Goal: Browse casually

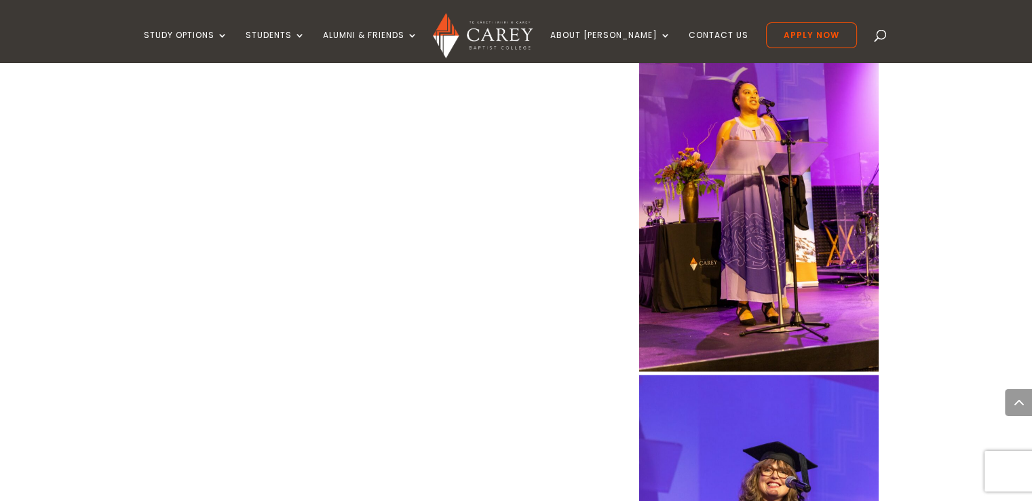
scroll to position [1832, 0]
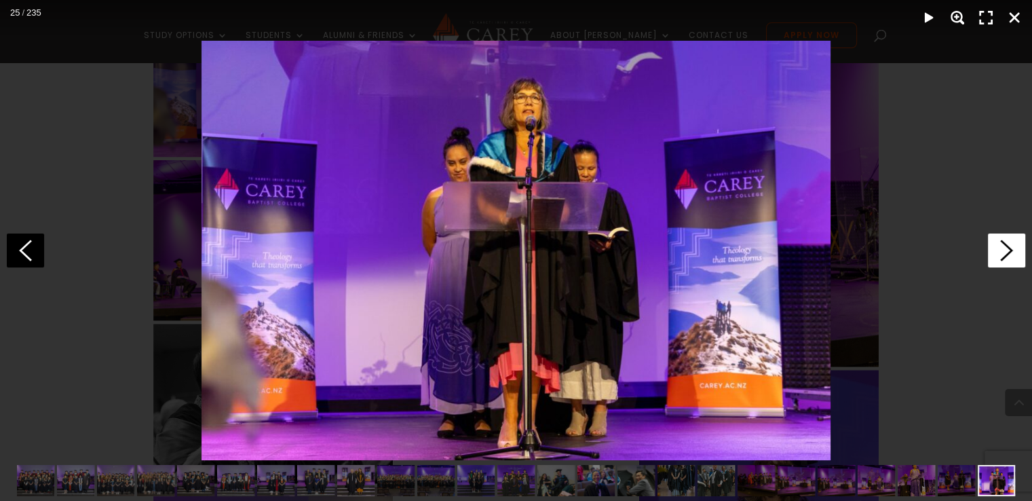
click at [1011, 248] on icon at bounding box center [1006, 250] width 37 height 34
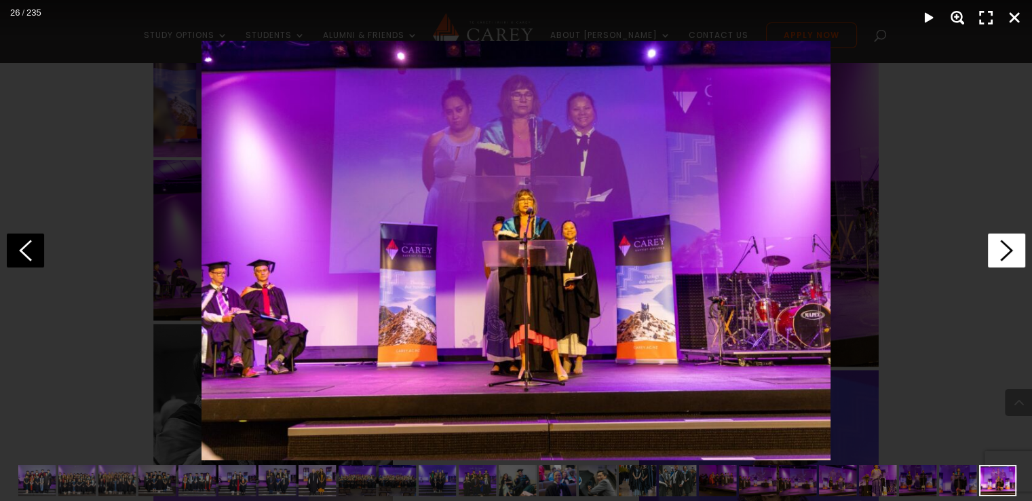
click at [1011, 248] on icon at bounding box center [1006, 250] width 37 height 34
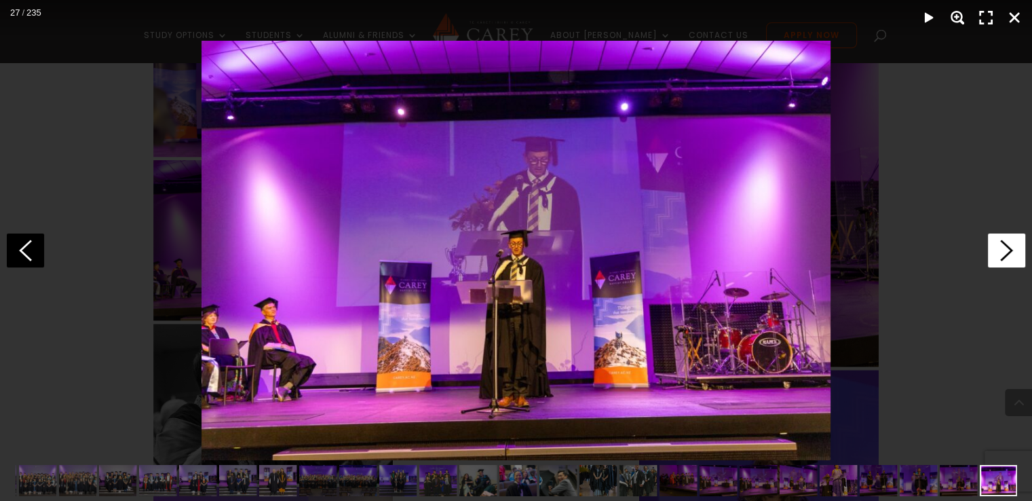
click at [1011, 248] on icon at bounding box center [1006, 250] width 37 height 34
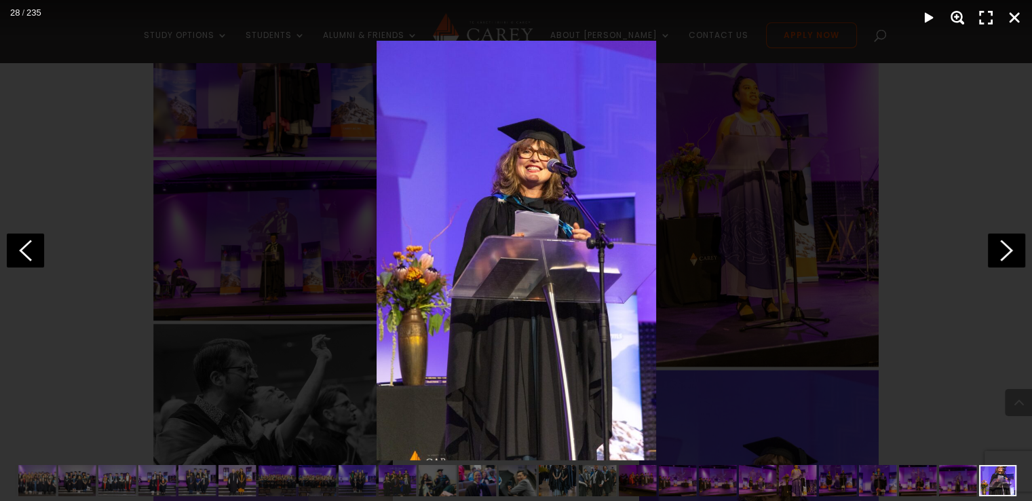
scroll to position [0, 119]
drag, startPoint x: 943, startPoint y: 305, endPoint x: 926, endPoint y: 307, distance: 17.8
click at [943, 305] on div at bounding box center [516, 250] width 1032 height 501
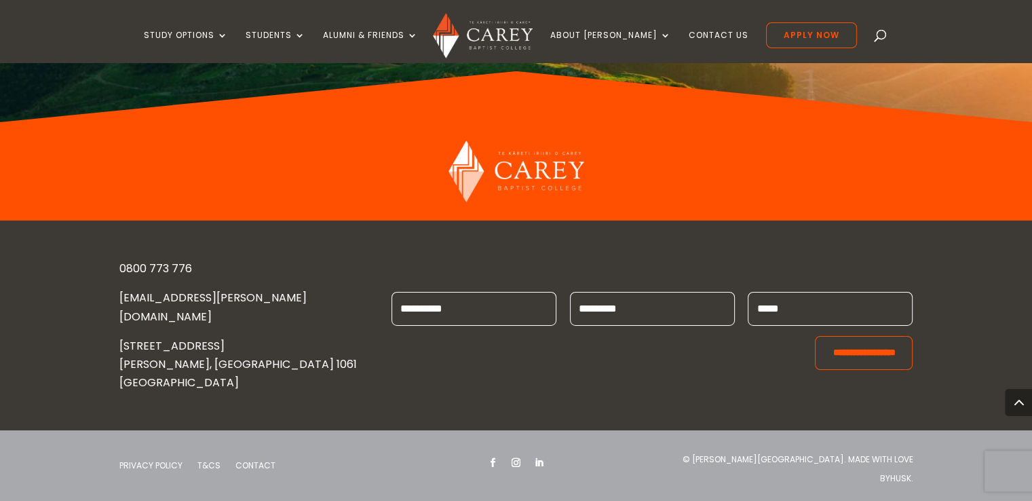
scroll to position [7126, 0]
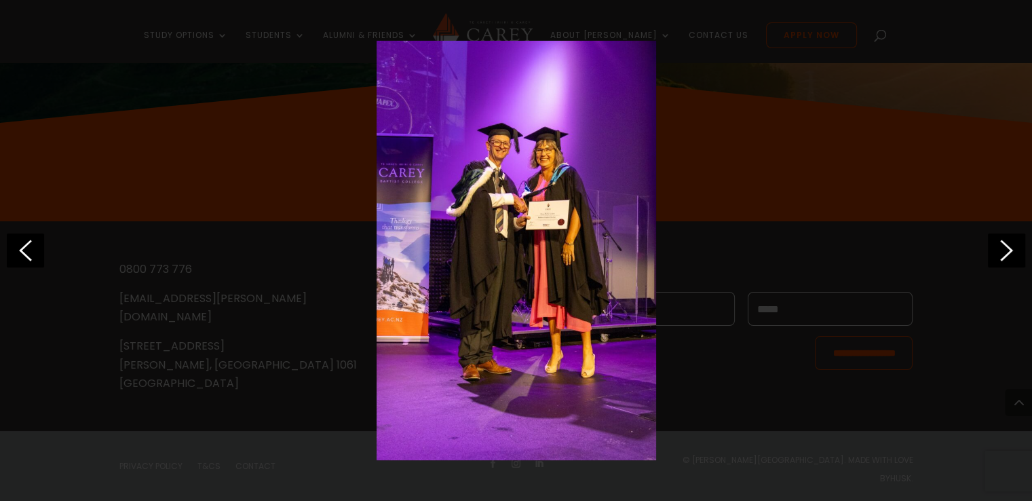
scroll to position [0, 2442]
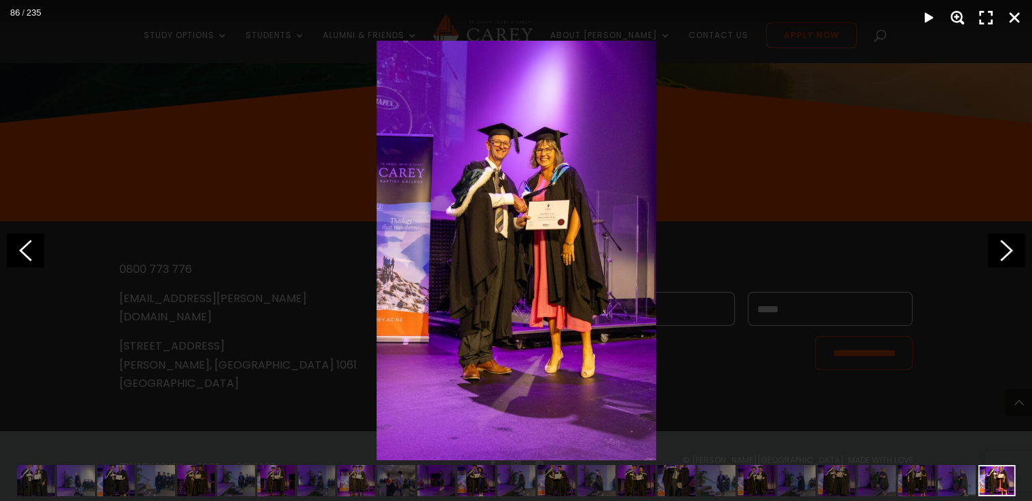
click at [916, 339] on div at bounding box center [516, 250] width 1032 height 501
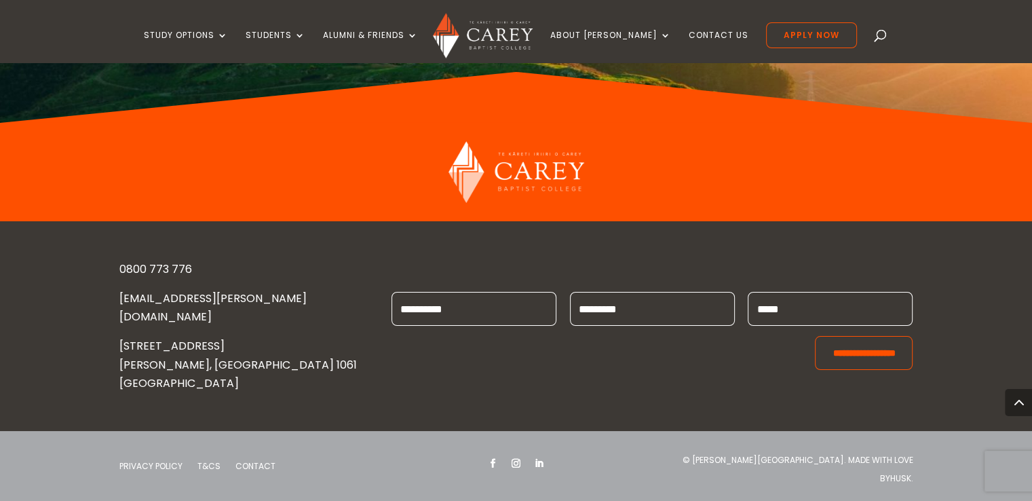
scroll to position [7262, 0]
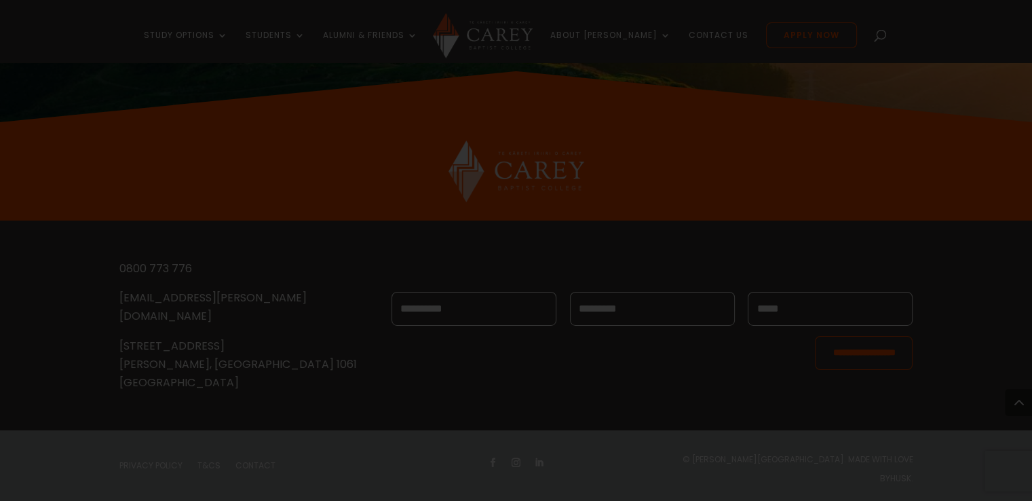
scroll to position [0, 2442]
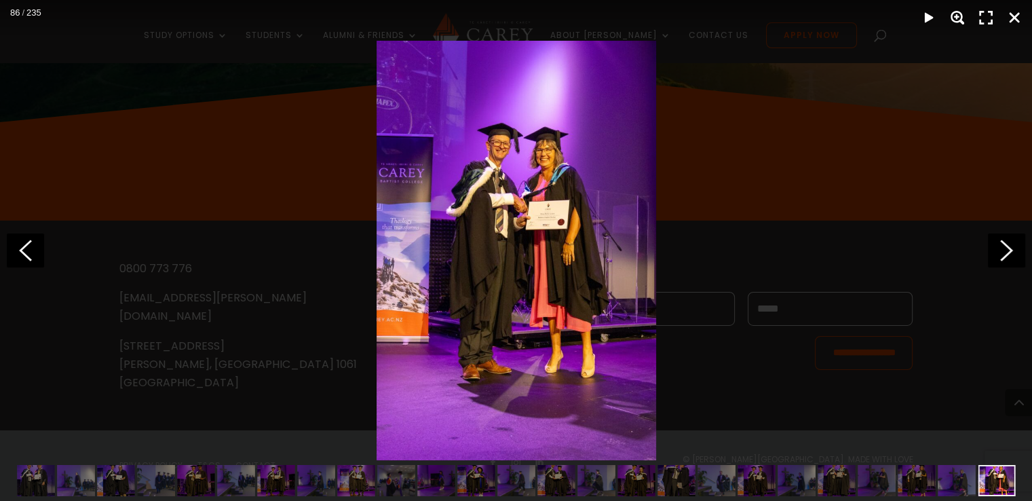
click at [932, 301] on div at bounding box center [516, 250] width 1032 height 501
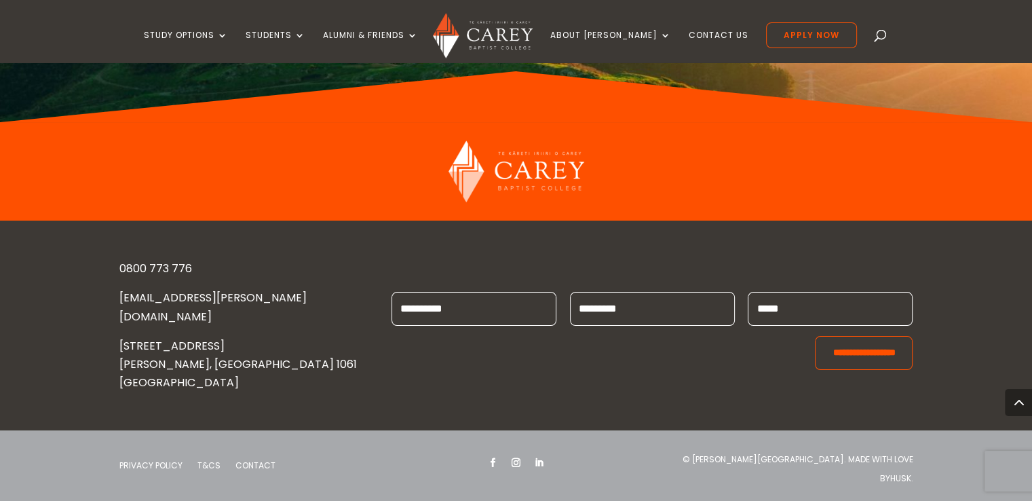
scroll to position [12691, 0]
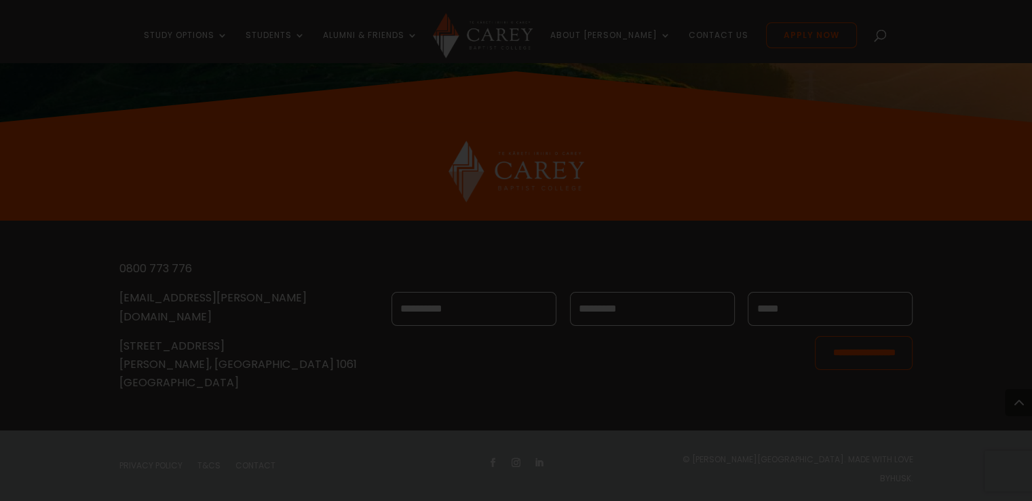
scroll to position [0, 5205]
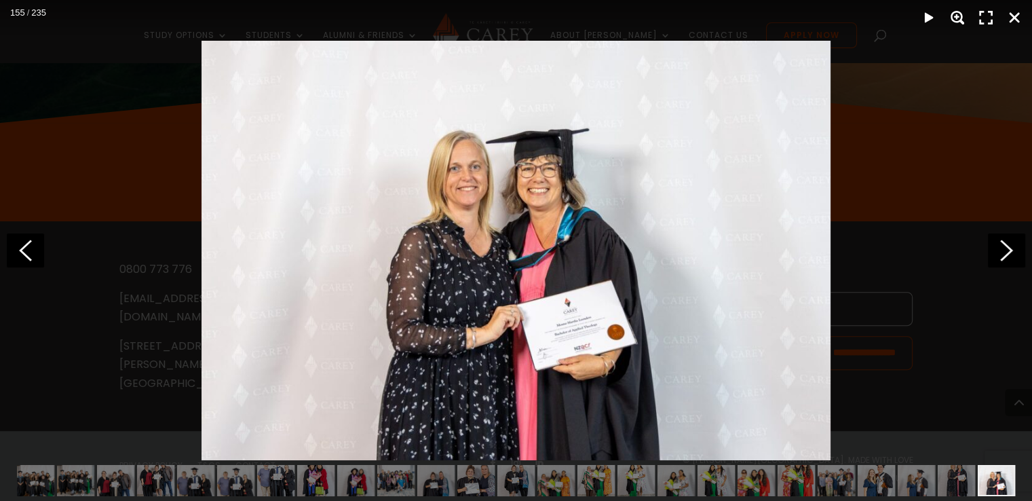
click at [108, 294] on div at bounding box center [516, 250] width 1032 height 501
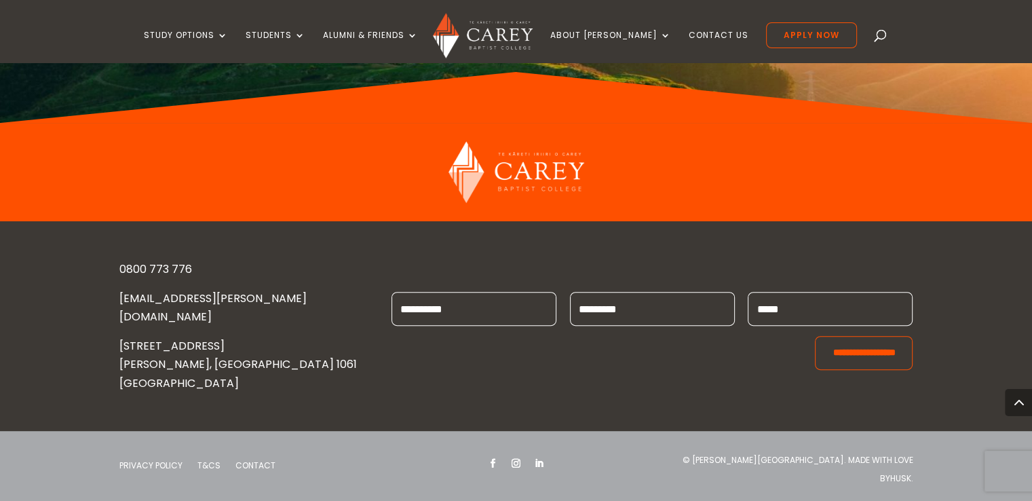
scroll to position [12759, 0]
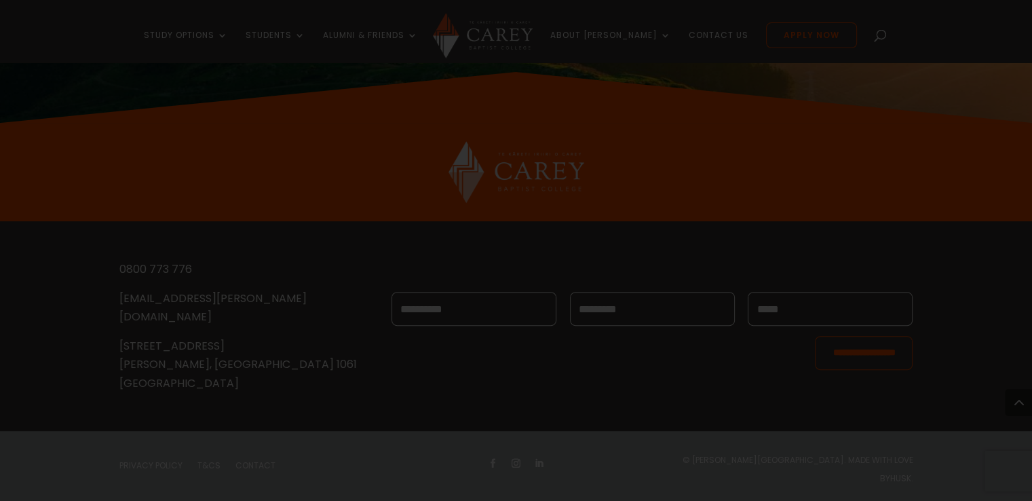
scroll to position [0, 5165]
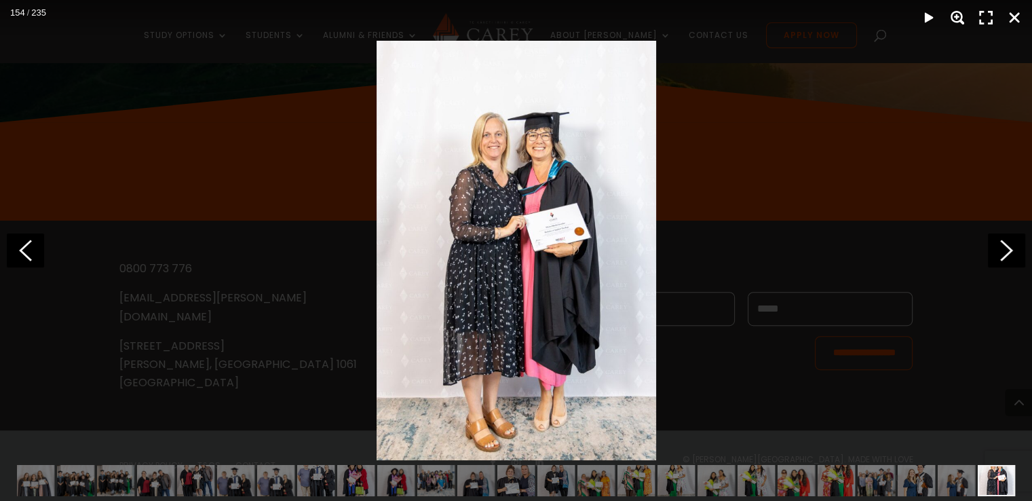
click at [909, 267] on div at bounding box center [516, 250] width 1032 height 501
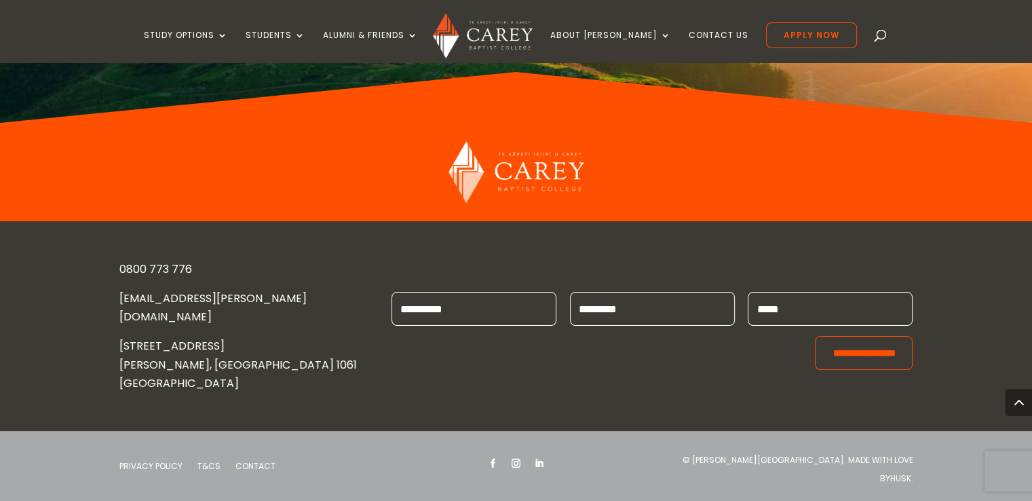
scroll to position [15745, 0]
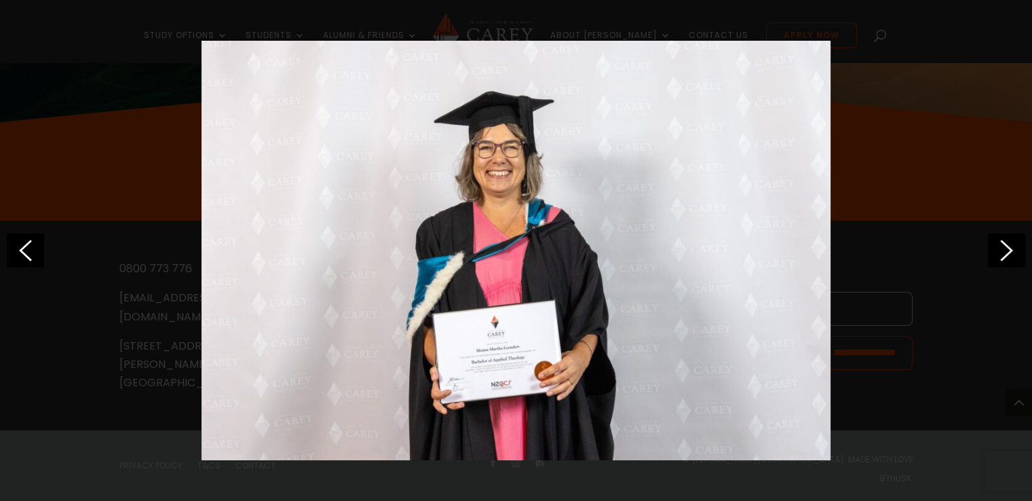
scroll to position [0, 6807]
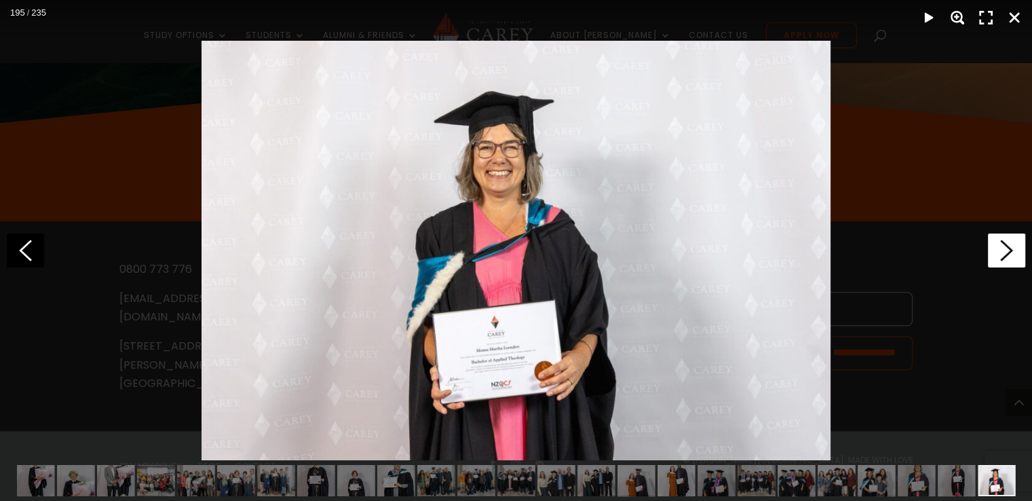
click at [1016, 245] on icon at bounding box center [1006, 250] width 37 height 34
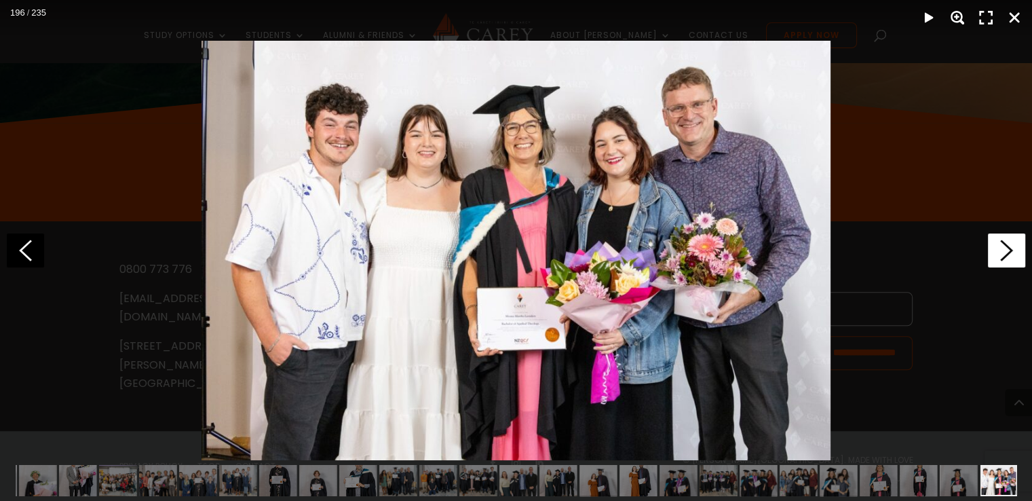
scroll to position [0, 6846]
click at [1017, 245] on icon at bounding box center [1006, 250] width 37 height 34
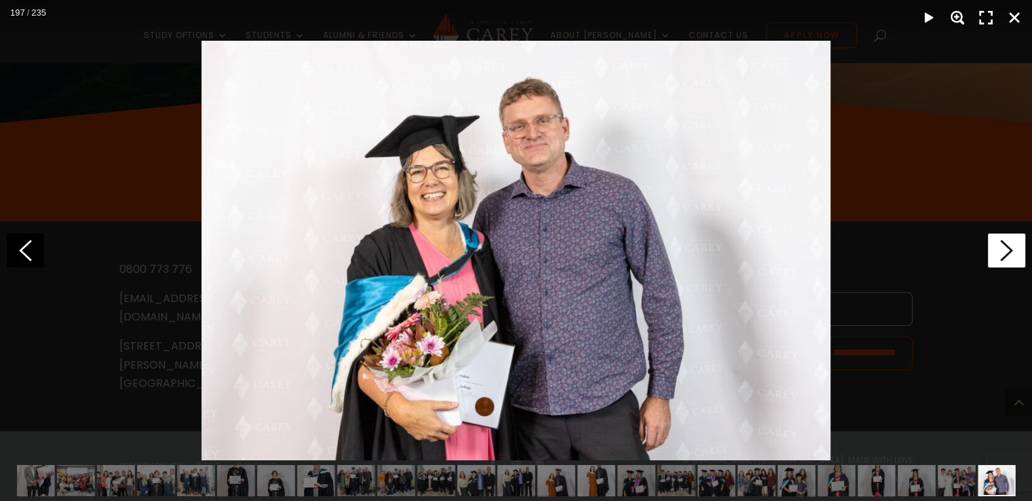
click at [1017, 245] on icon at bounding box center [1006, 250] width 37 height 34
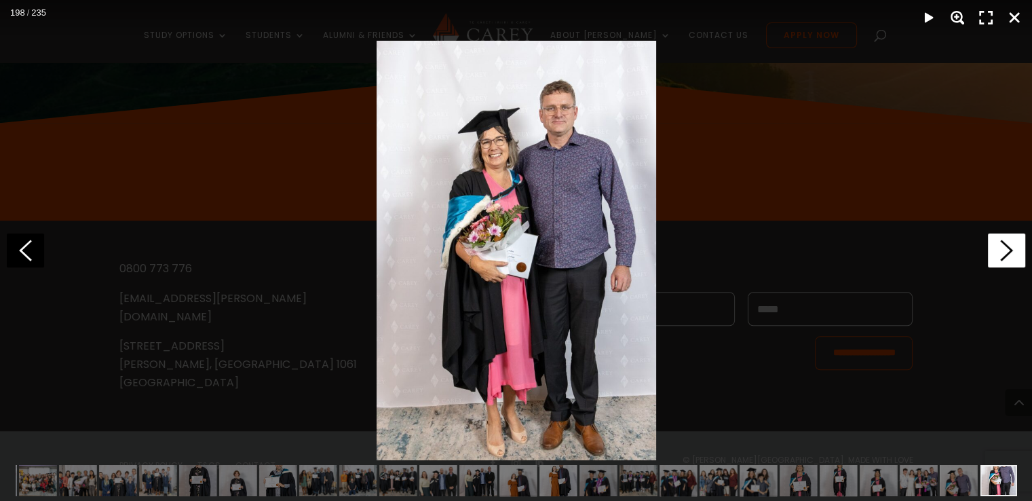
click at [1017, 245] on icon at bounding box center [1006, 250] width 37 height 34
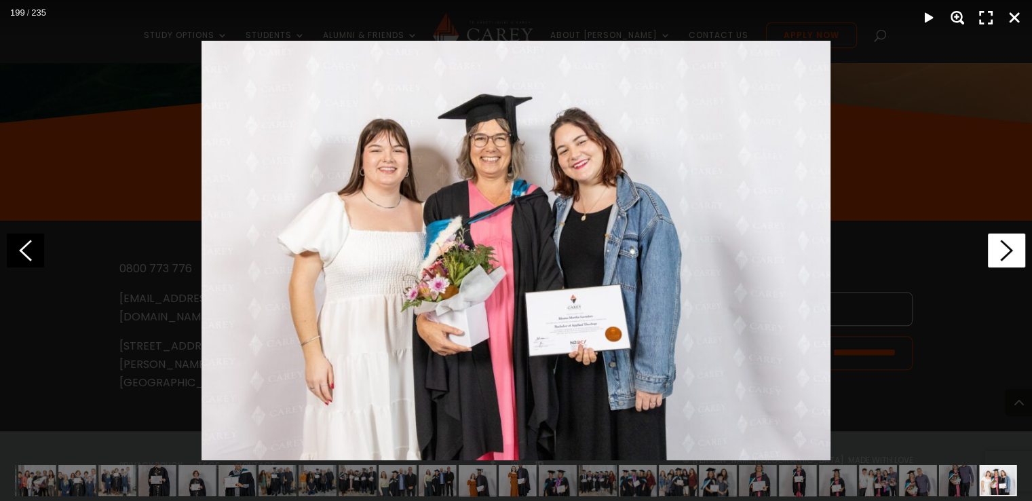
scroll to position [0, 6967]
drag, startPoint x: 432, startPoint y: 177, endPoint x: 769, endPoint y: 252, distance: 345.5
click at [769, 252] on img at bounding box center [516, 250] width 629 height 419
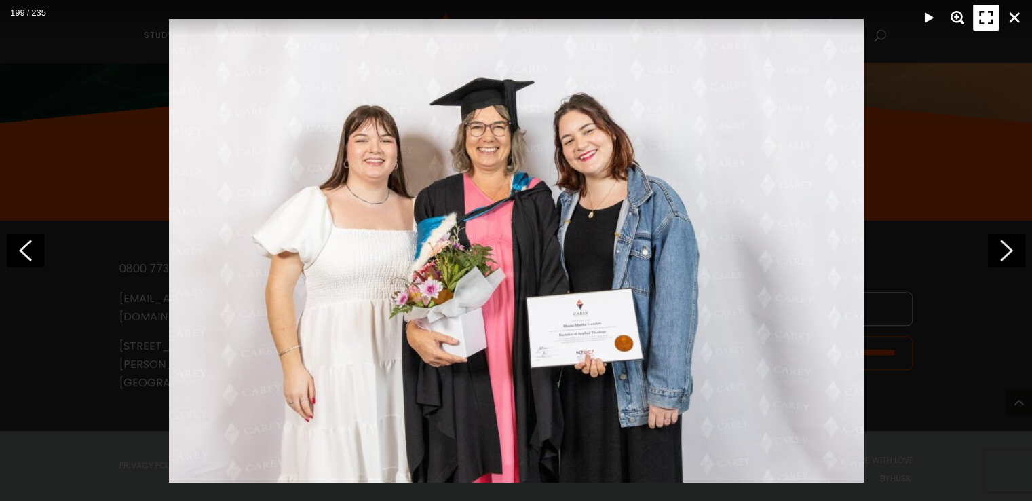
click at [985, 13] on div "Fullscreen" at bounding box center [986, 18] width 26 height 26
click at [1008, 248] on polygon at bounding box center [1006, 250] width 13 height 21
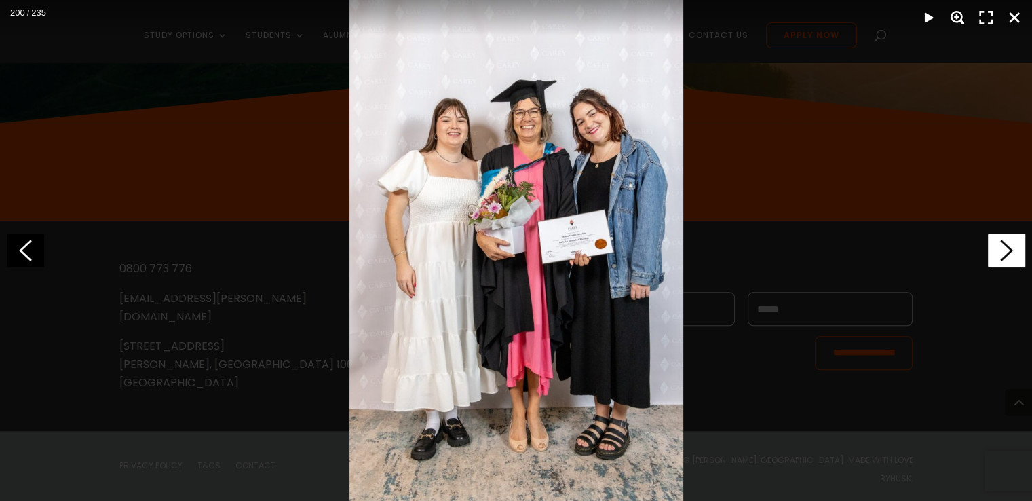
scroll to position [0, 7006]
click at [1008, 248] on polygon at bounding box center [1006, 250] width 13 height 21
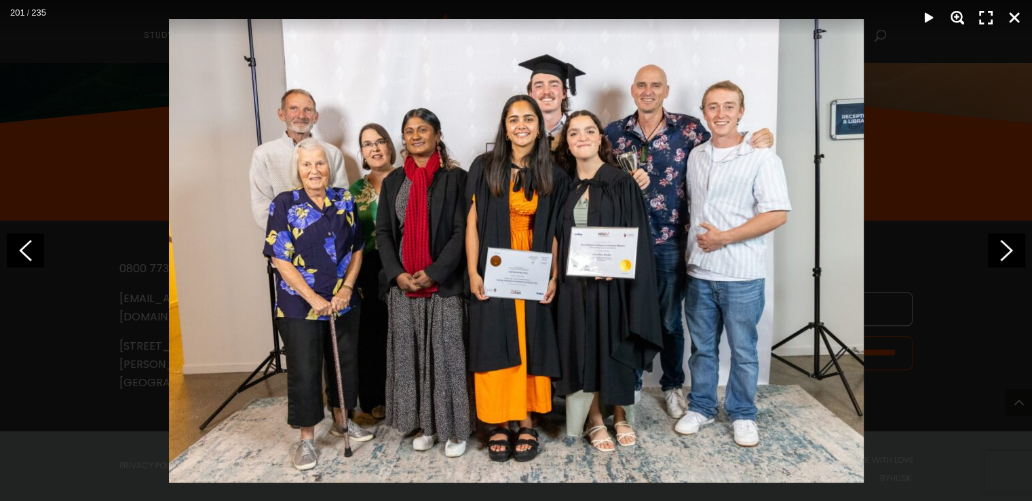
scroll to position [0, 7047]
click at [32, 250] on icon at bounding box center [25, 250] width 37 height 34
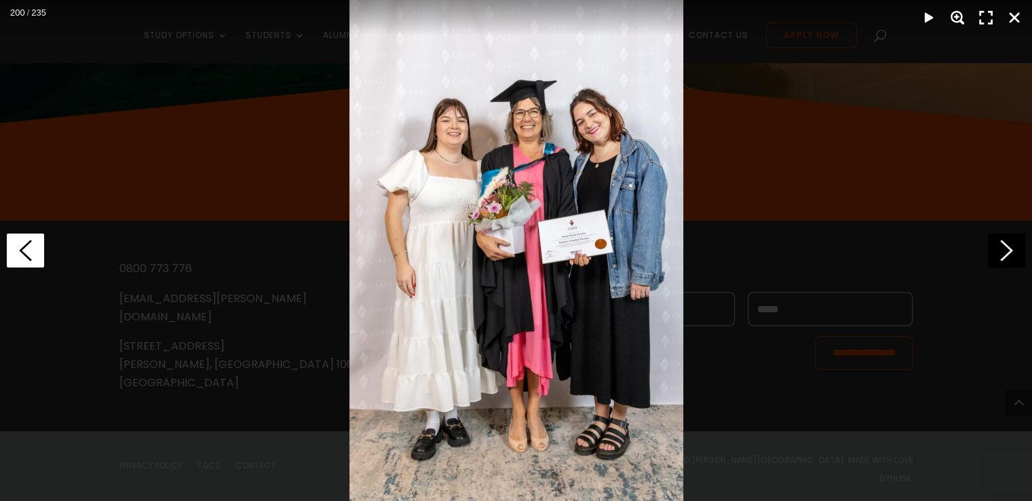
click at [32, 250] on div at bounding box center [516, 250] width 1032 height 501
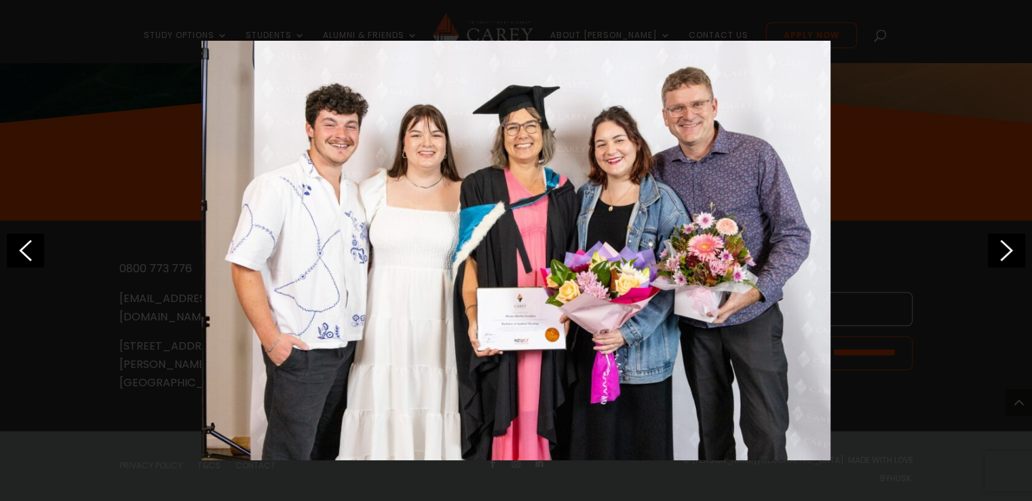
scroll to position [0, 6846]
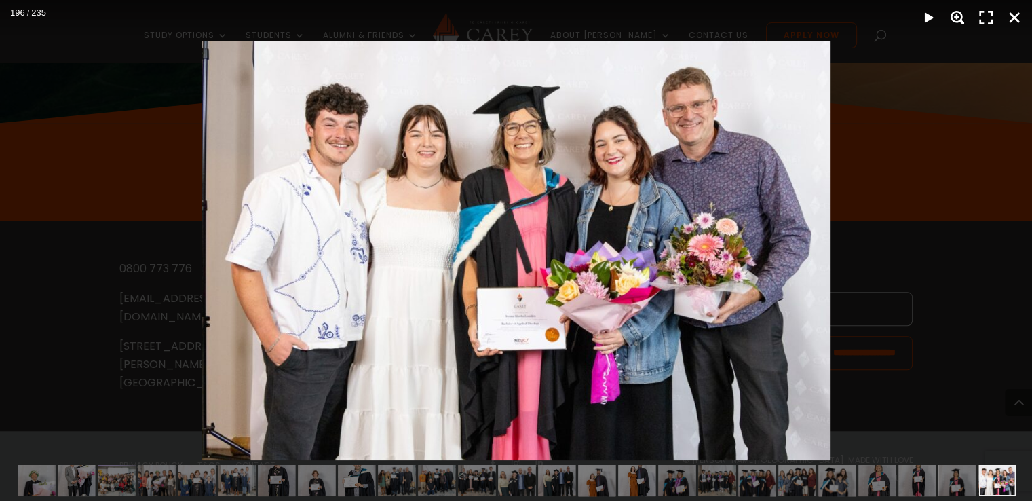
click at [122, 305] on div at bounding box center [516, 250] width 1032 height 501
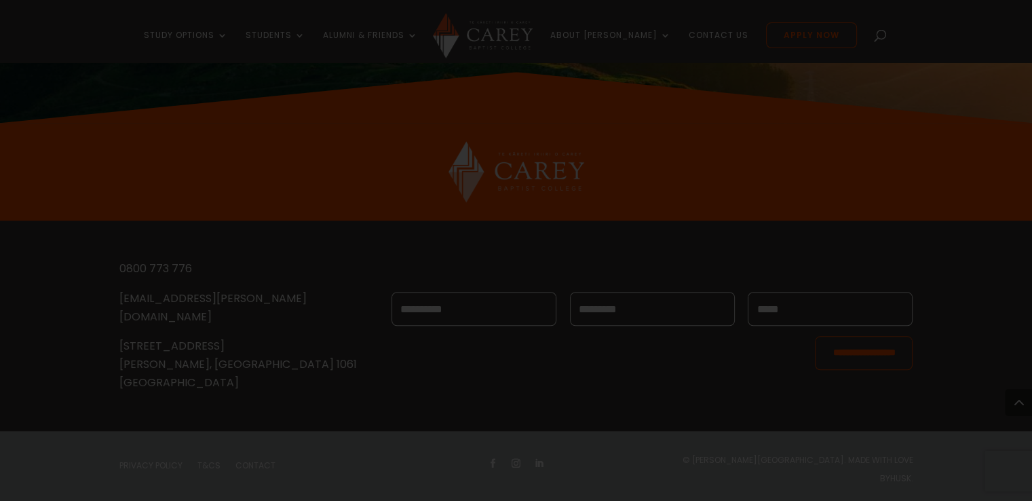
scroll to position [0, 6807]
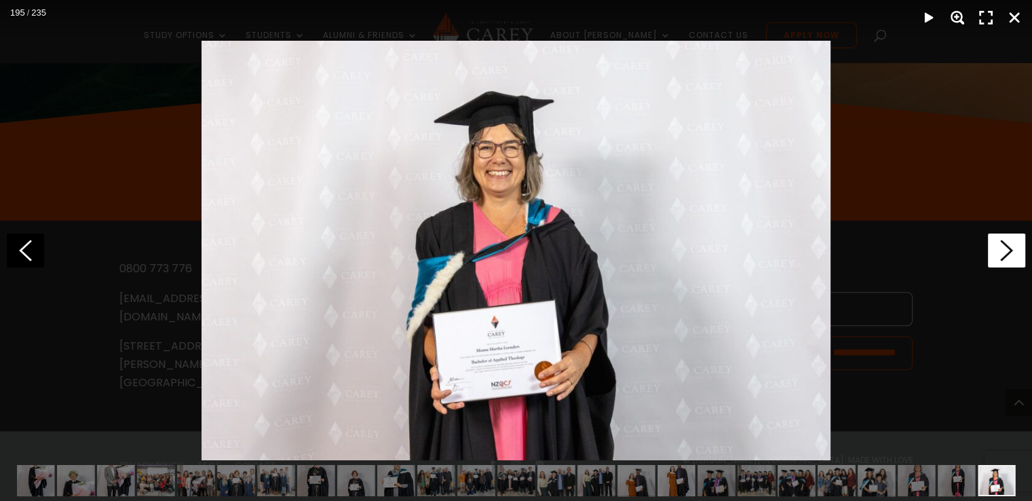
click at [1002, 249] on icon at bounding box center [1006, 250] width 37 height 34
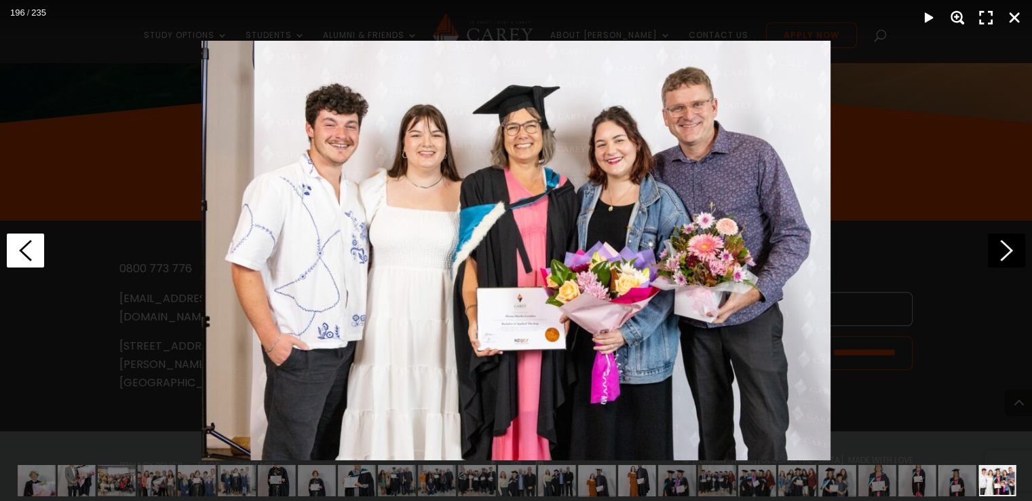
scroll to position [0, 6846]
click at [20, 248] on icon at bounding box center [25, 250] width 37 height 34
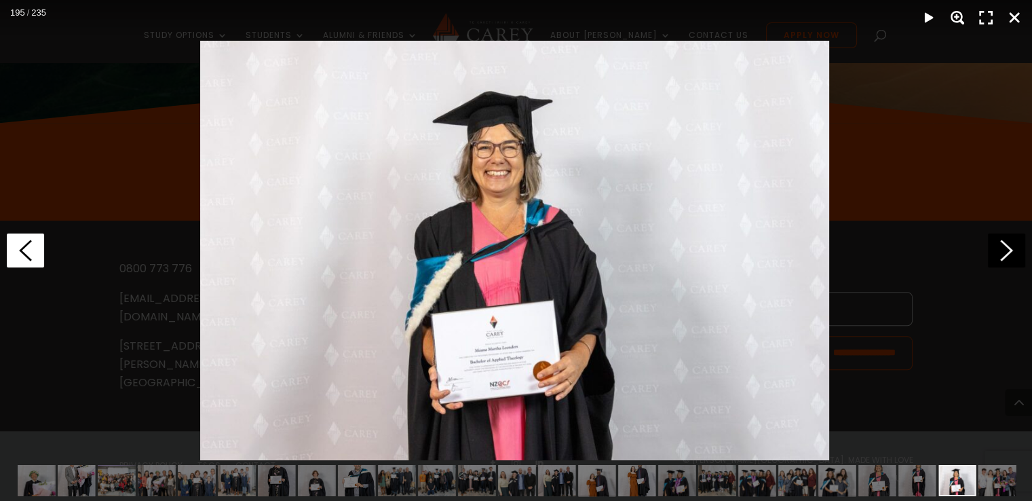
click at [20, 248] on icon at bounding box center [25, 250] width 37 height 34
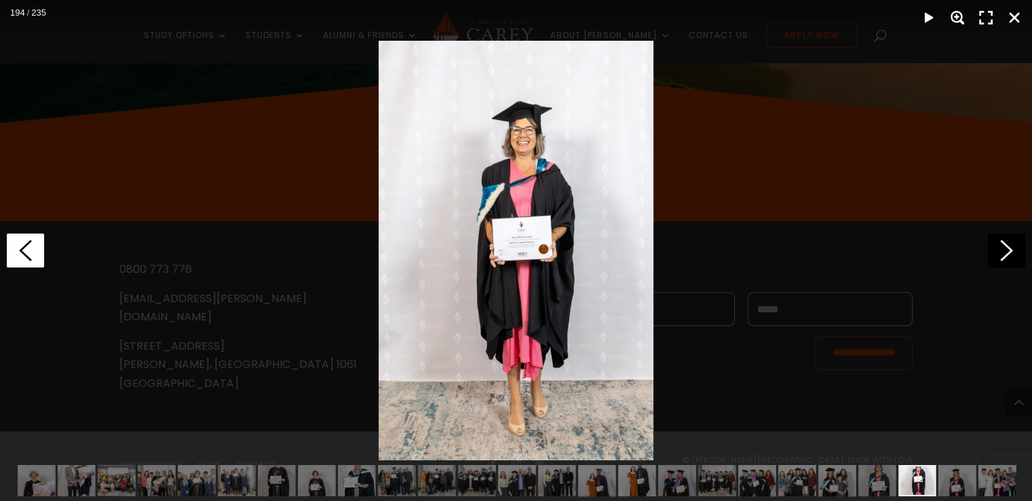
click at [20, 248] on icon at bounding box center [25, 250] width 37 height 34
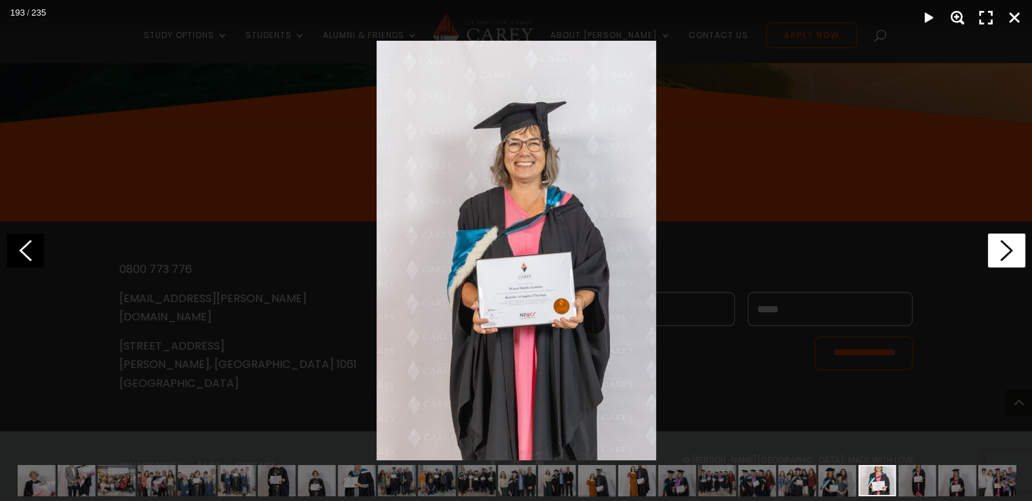
click at [1004, 242] on polygon at bounding box center [1006, 250] width 13 height 21
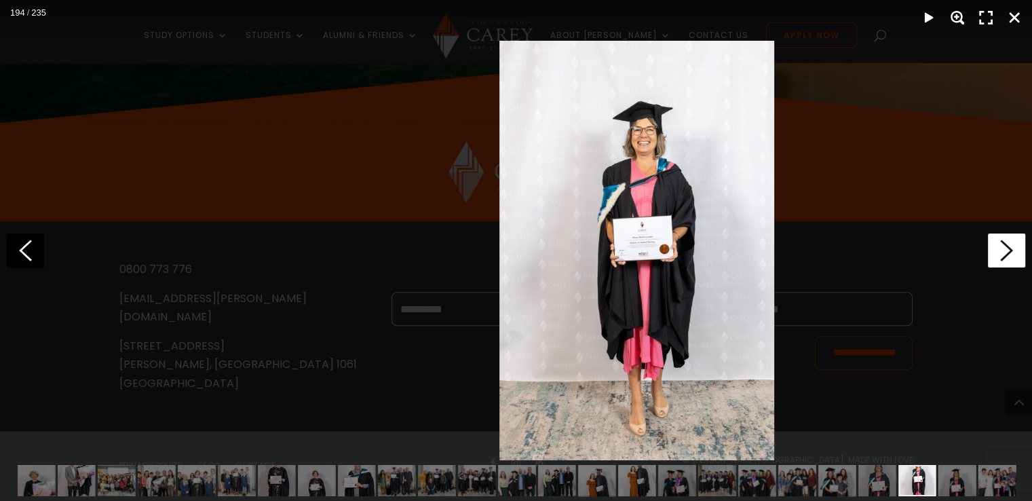
click at [1004, 242] on polygon at bounding box center [1006, 250] width 13 height 21
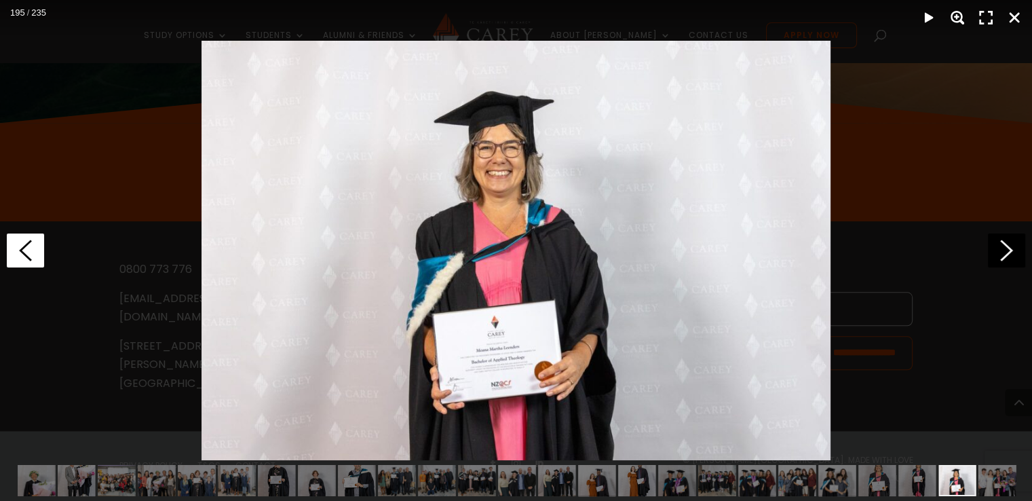
click at [30, 245] on icon at bounding box center [25, 250] width 37 height 34
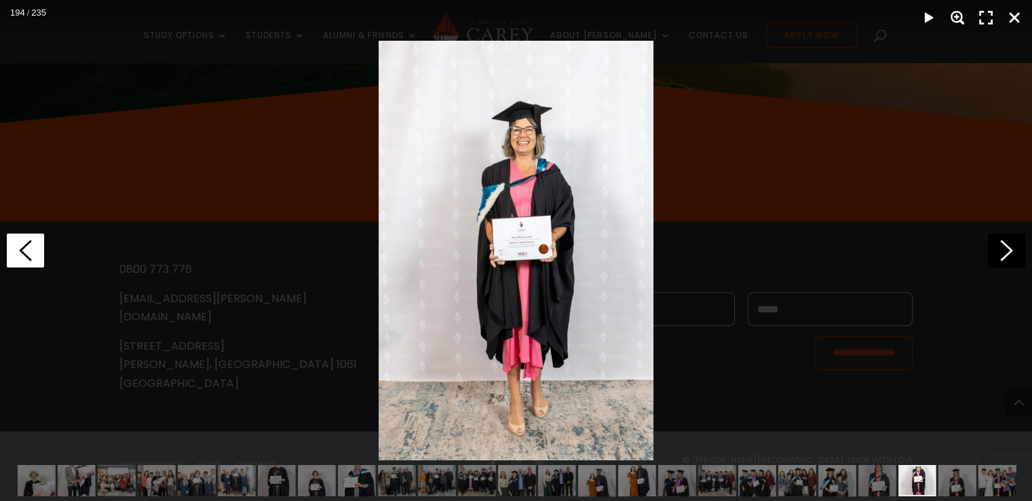
click at [30, 245] on icon at bounding box center [25, 250] width 37 height 34
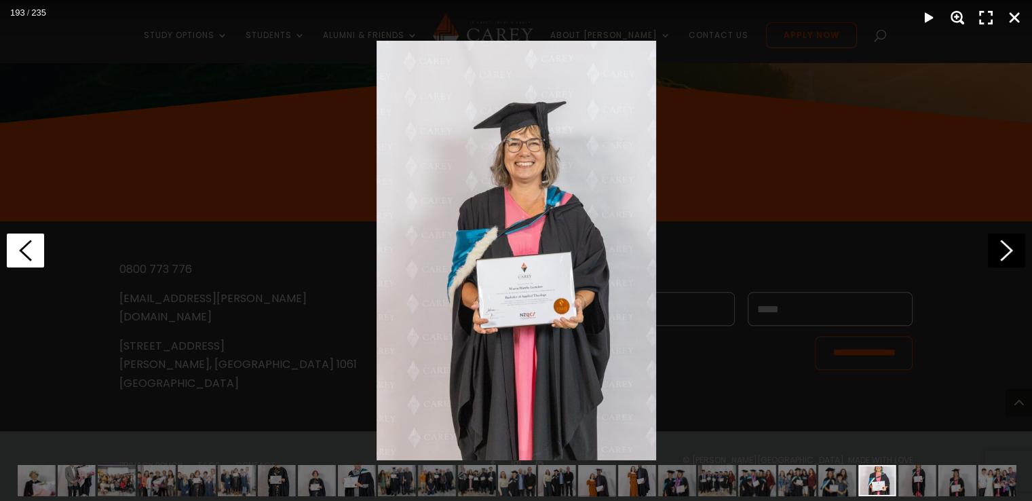
click at [29, 261] on icon at bounding box center [25, 250] width 37 height 34
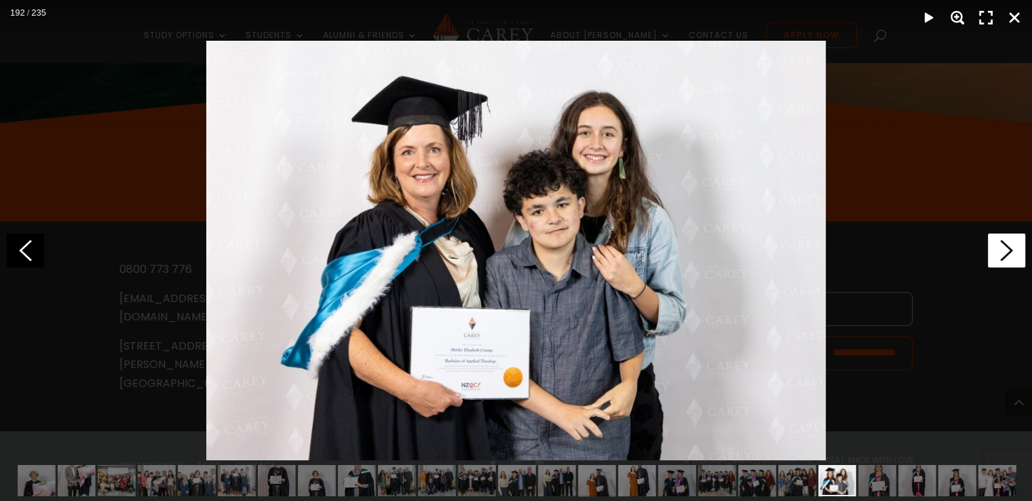
click at [1007, 247] on polygon at bounding box center [1006, 250] width 13 height 21
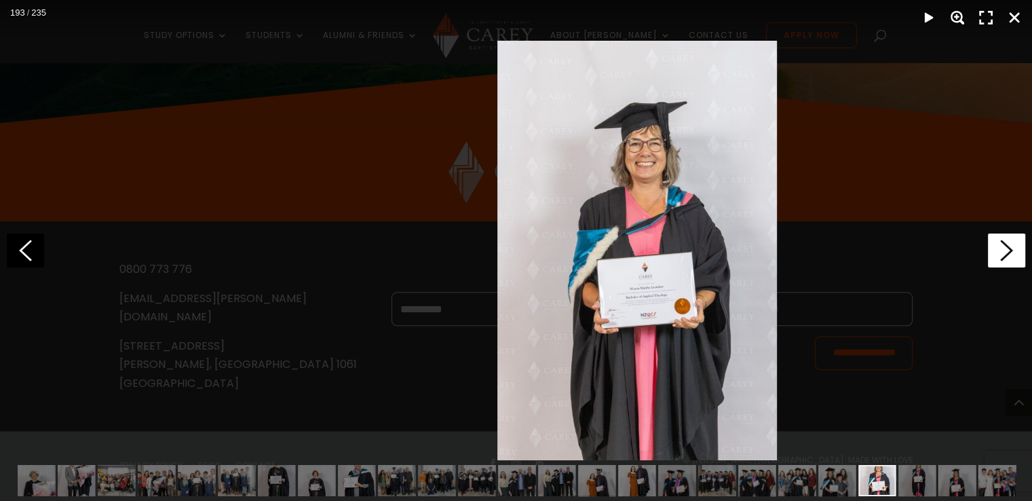
click at [1007, 247] on polygon at bounding box center [1006, 250] width 13 height 21
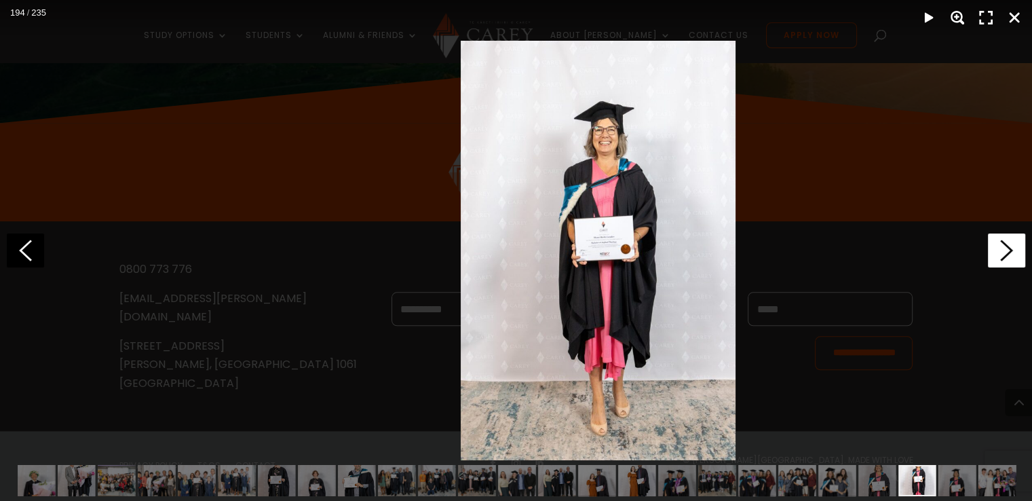
click at [1007, 247] on polygon at bounding box center [1006, 250] width 13 height 21
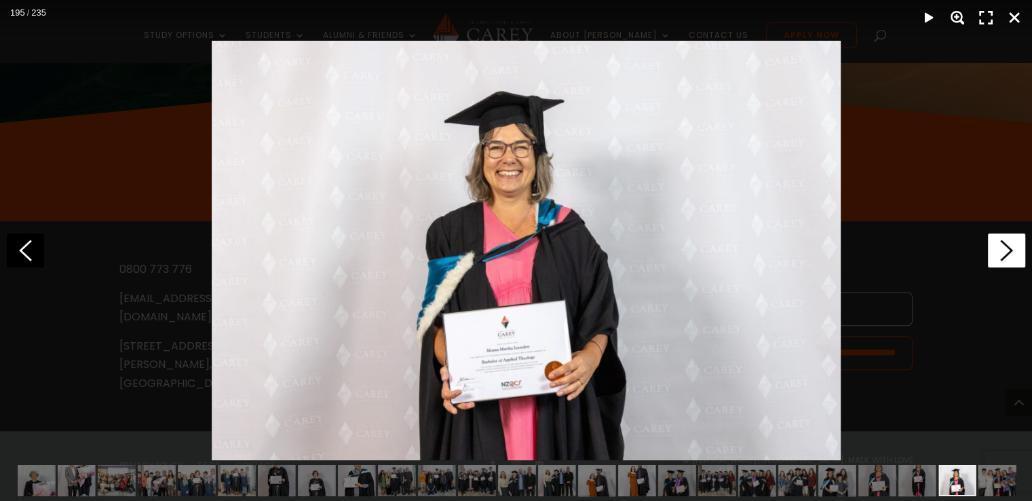
click at [1007, 247] on polygon at bounding box center [1006, 250] width 13 height 21
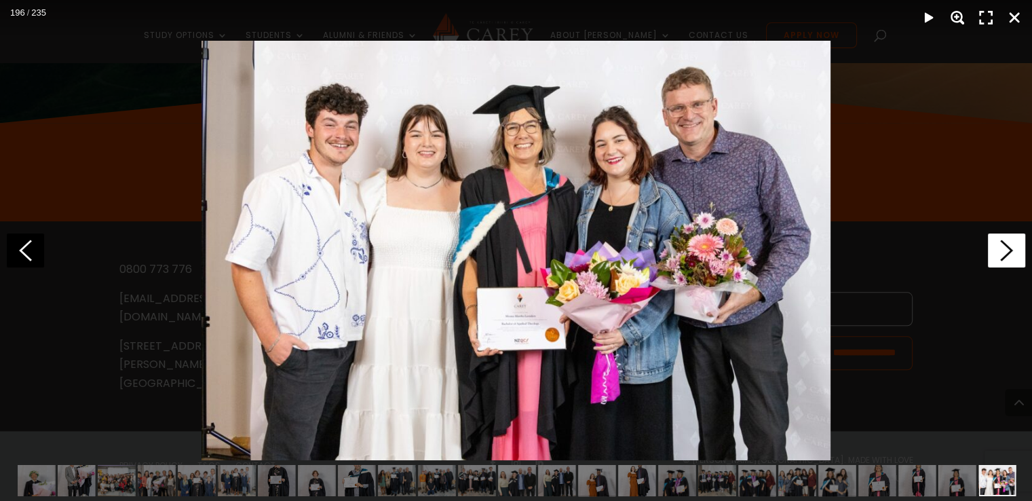
click at [1007, 247] on polygon at bounding box center [1006, 250] width 13 height 21
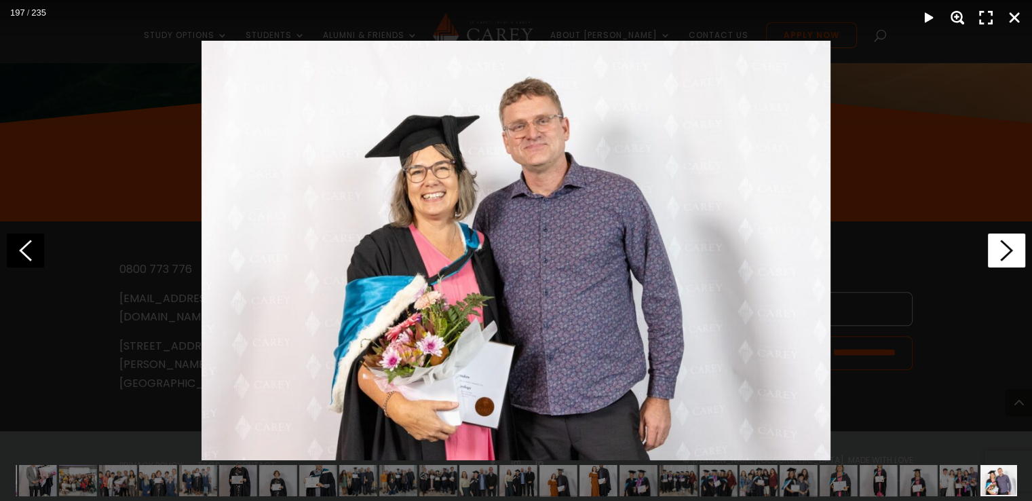
click at [1007, 247] on polygon at bounding box center [1006, 250] width 13 height 21
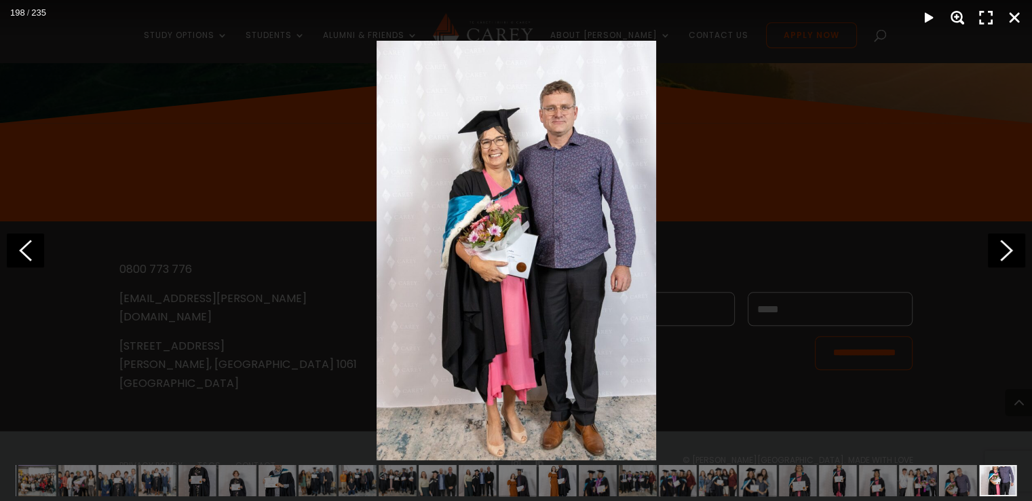
click at [939, 269] on div at bounding box center [516, 250] width 1032 height 501
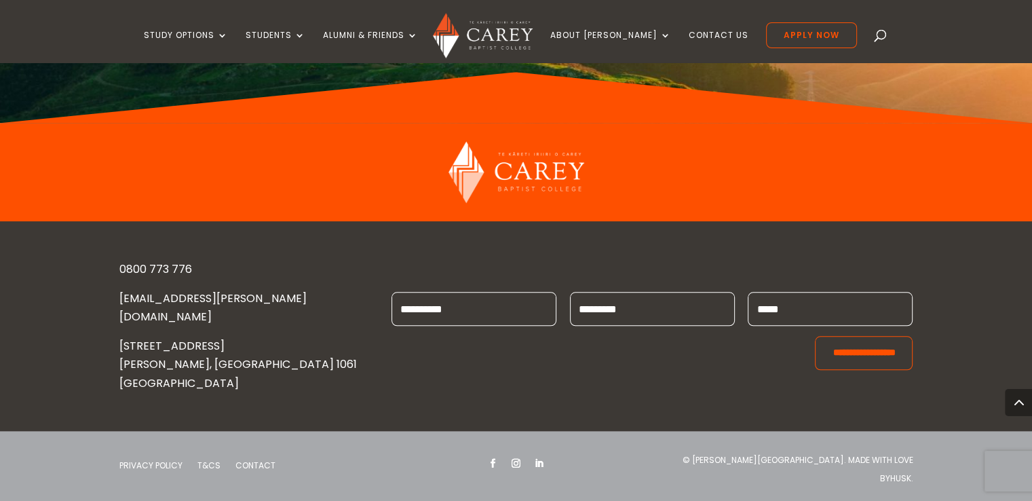
scroll to position [12623, 0]
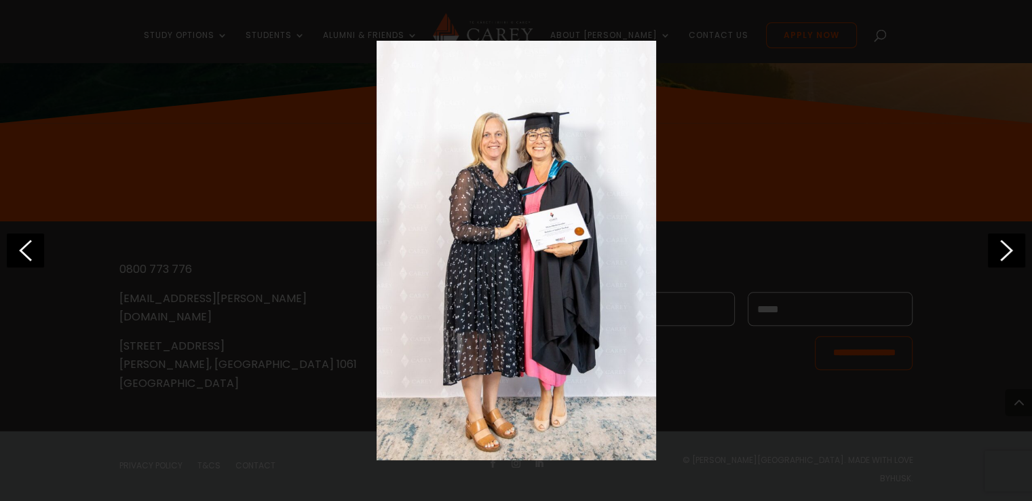
scroll to position [0, 5165]
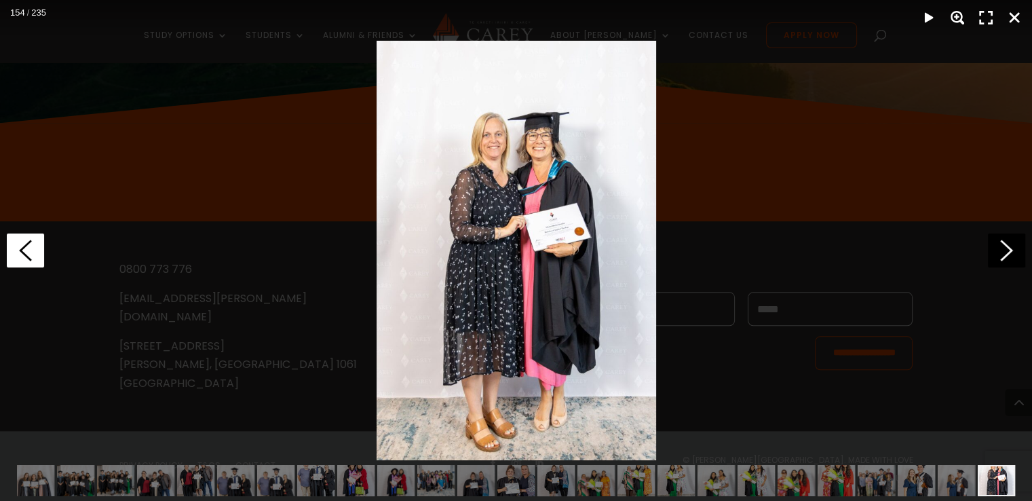
click at [23, 253] on polygon at bounding box center [25, 250] width 13 height 21
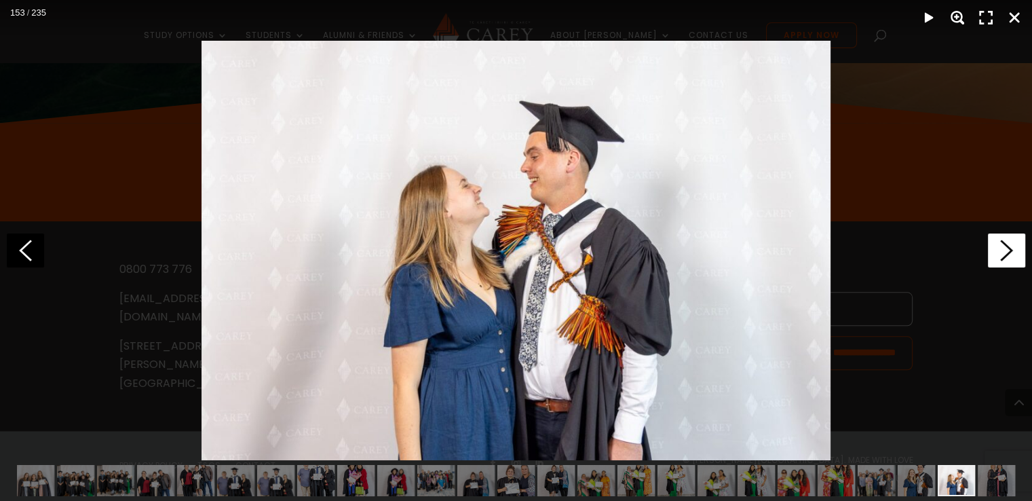
click at [1014, 243] on icon at bounding box center [1006, 250] width 37 height 34
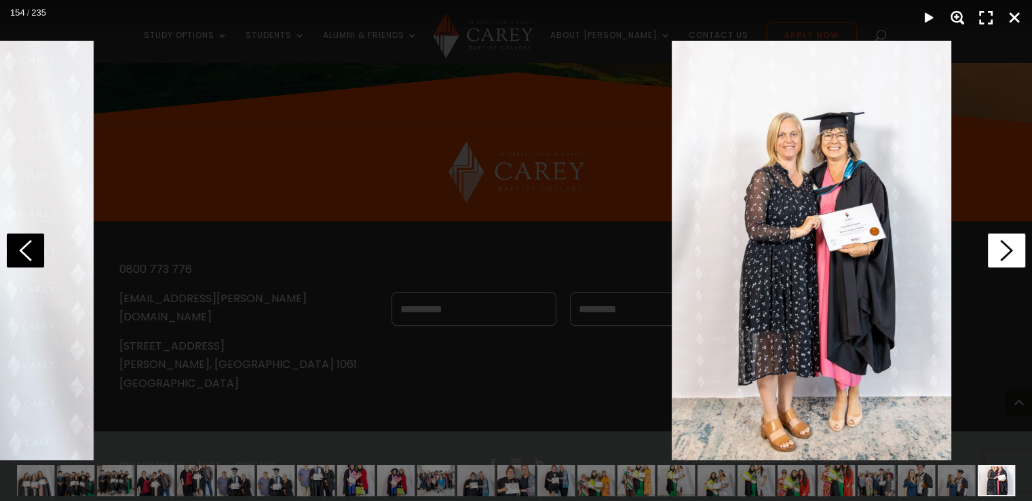
click at [1015, 243] on icon at bounding box center [1006, 250] width 37 height 34
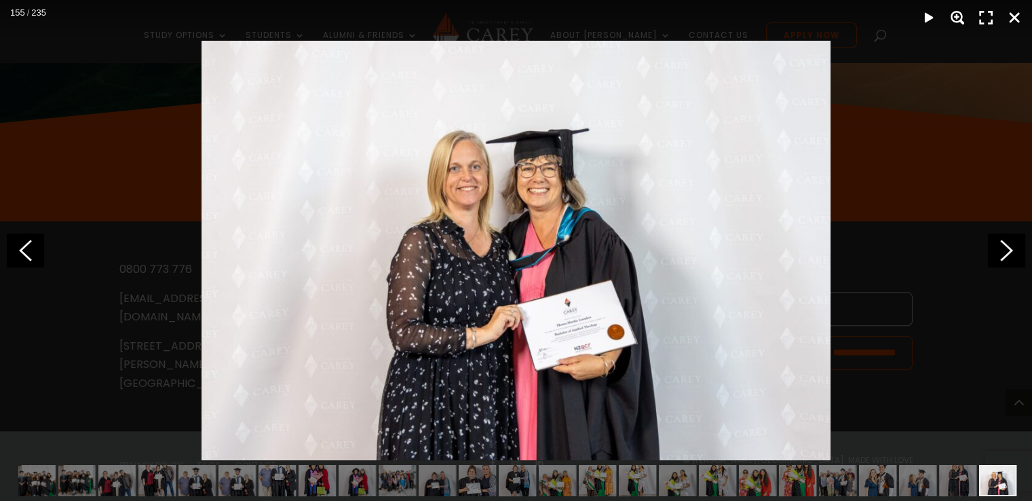
scroll to position [0, 5205]
